Goal: Task Accomplishment & Management: Use online tool/utility

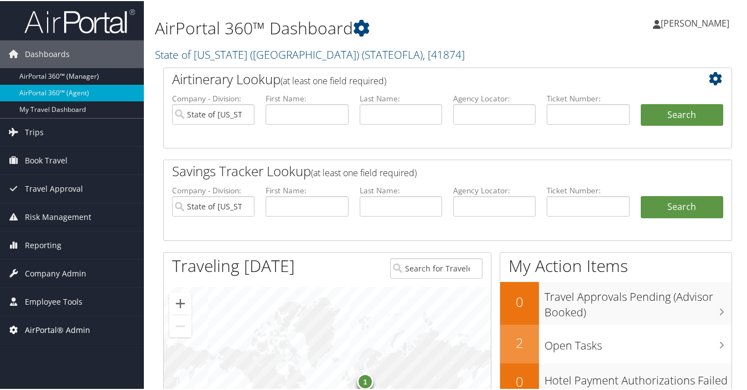
click at [64, 326] on span "AirPortal® Admin" at bounding box center [57, 329] width 65 height 28
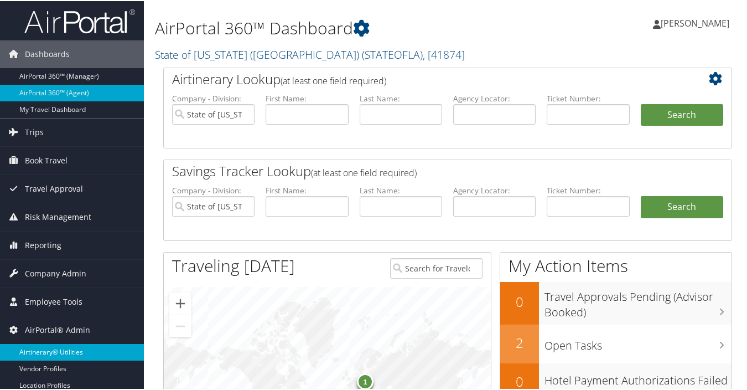
click at [61, 355] on link "Airtinerary® Utilities" at bounding box center [72, 351] width 144 height 17
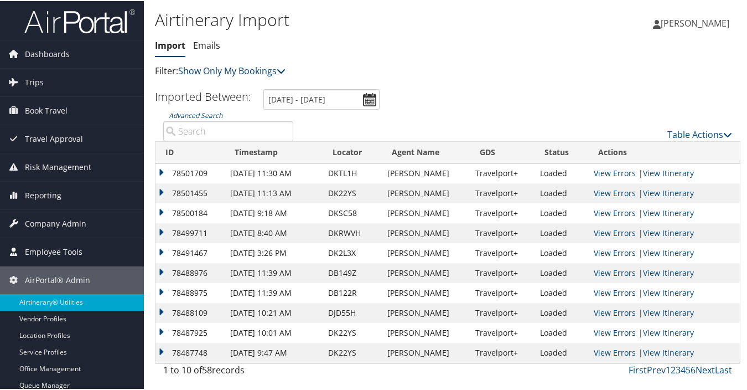
click at [252, 74] on link "Show Only My Bookings" at bounding box center [231, 70] width 107 height 12
click at [247, 89] on link "Show My TMC Bookings" at bounding box center [254, 87] width 146 height 19
click at [698, 132] on link "Table Actions" at bounding box center [700, 133] width 65 height 12
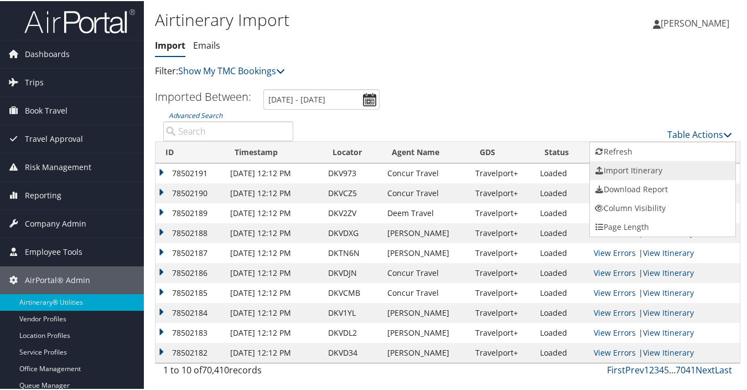
click at [620, 171] on link "Import Itinerary" at bounding box center [663, 169] width 146 height 19
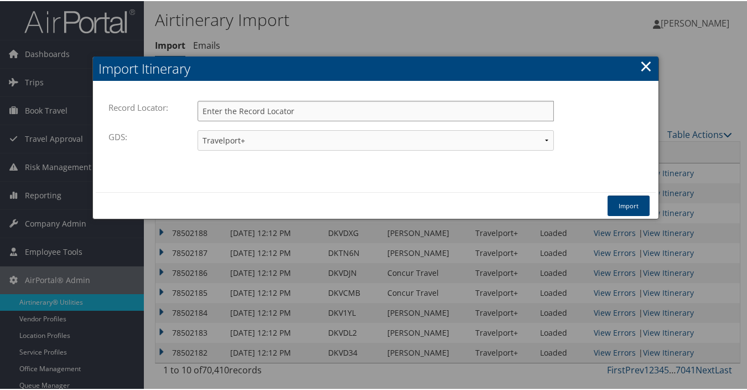
click at [300, 109] on input "Record Locator:" at bounding box center [376, 110] width 357 height 20
type input "dddr03"
drag, startPoint x: 323, startPoint y: 132, endPoint x: 313, endPoint y: 135, distance: 10.9
click at [323, 132] on select "Travelport+ Worldspan Apollo Sabre Amadeus" at bounding box center [376, 139] width 357 height 20
click at [198, 129] on select "Travelport+ Worldspan Apollo Sabre Amadeus" at bounding box center [376, 139] width 357 height 20
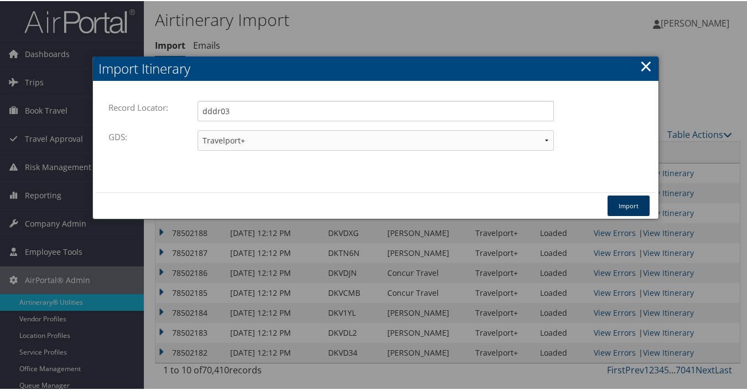
click at [622, 204] on button "Import" at bounding box center [629, 204] width 42 height 20
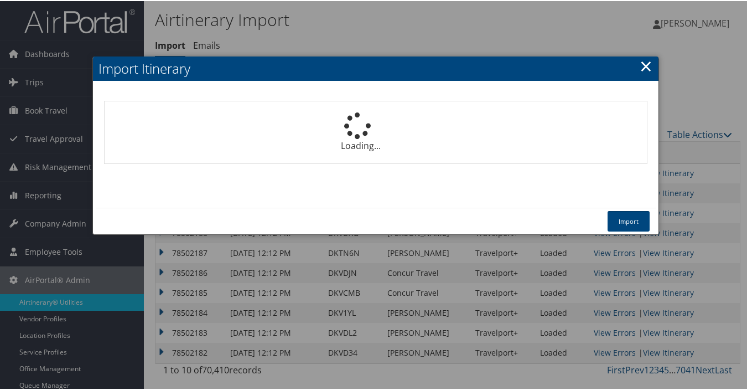
select select "1P"
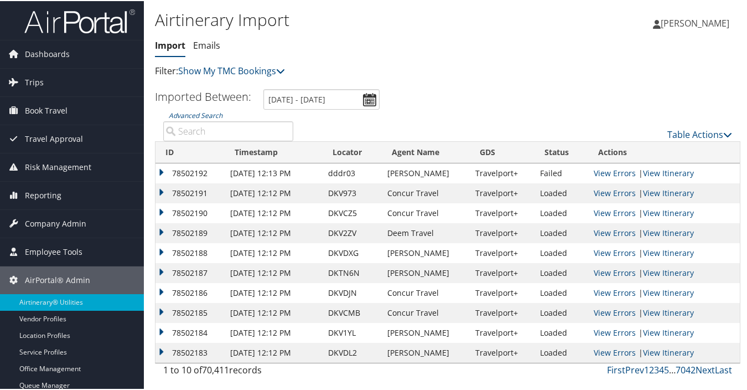
click at [618, 173] on link "View Errors" at bounding box center [615, 172] width 42 height 11
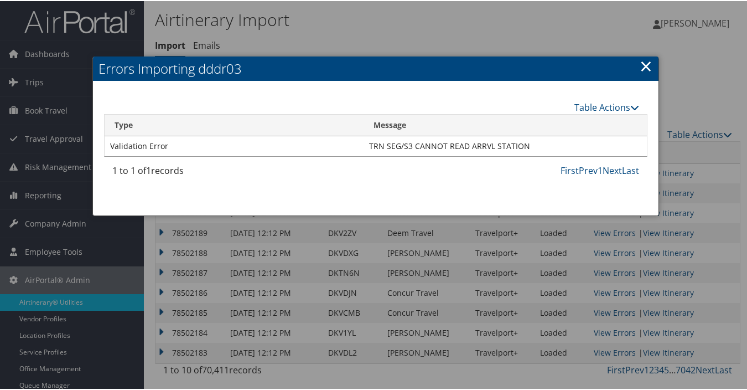
click at [644, 70] on link "×" at bounding box center [646, 65] width 13 height 22
